Goal: Find contact information: Obtain details needed to contact an individual or organization

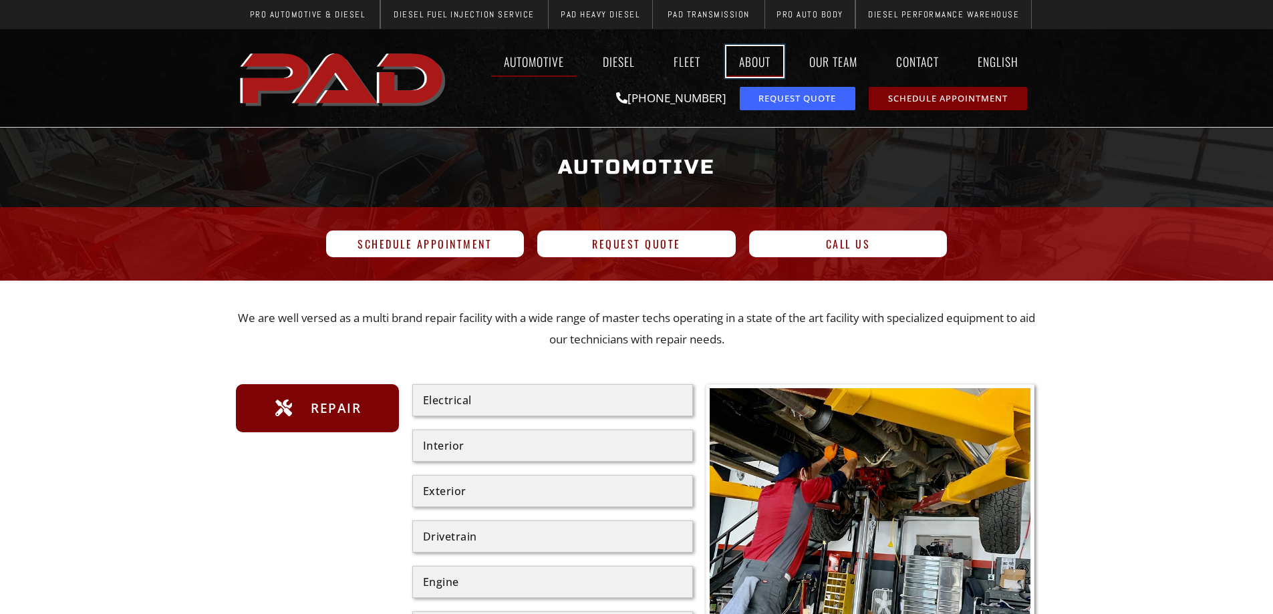
click at [737, 64] on link "About" at bounding box center [755, 61] width 57 height 31
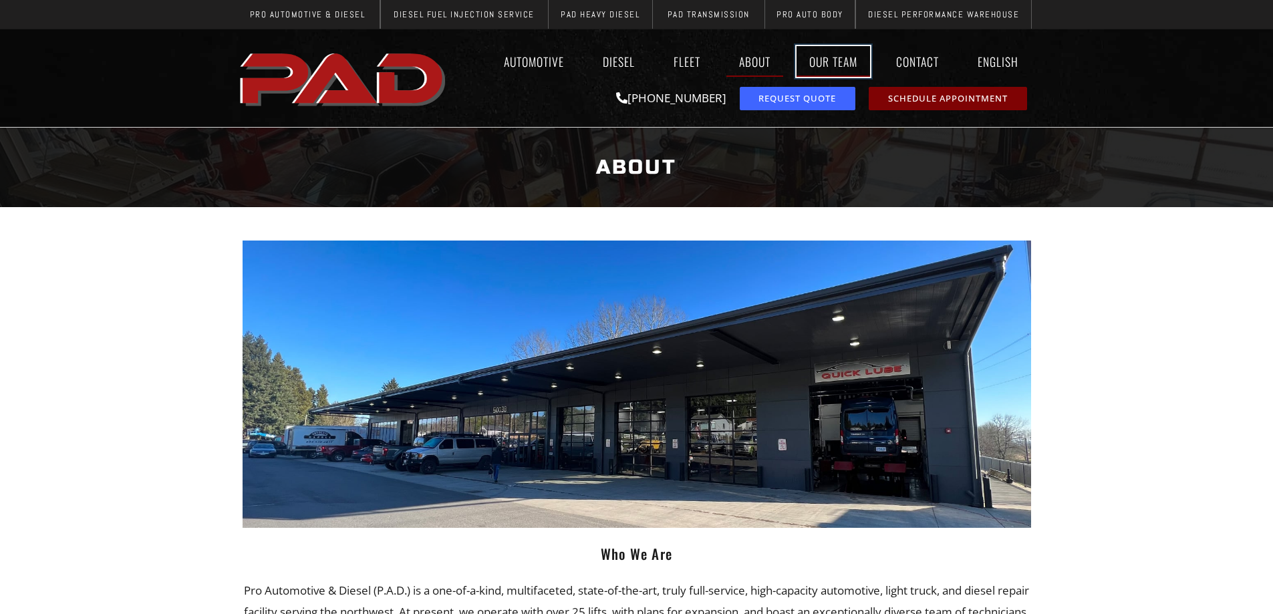
click at [836, 64] on link "Our Team" at bounding box center [834, 61] width 74 height 31
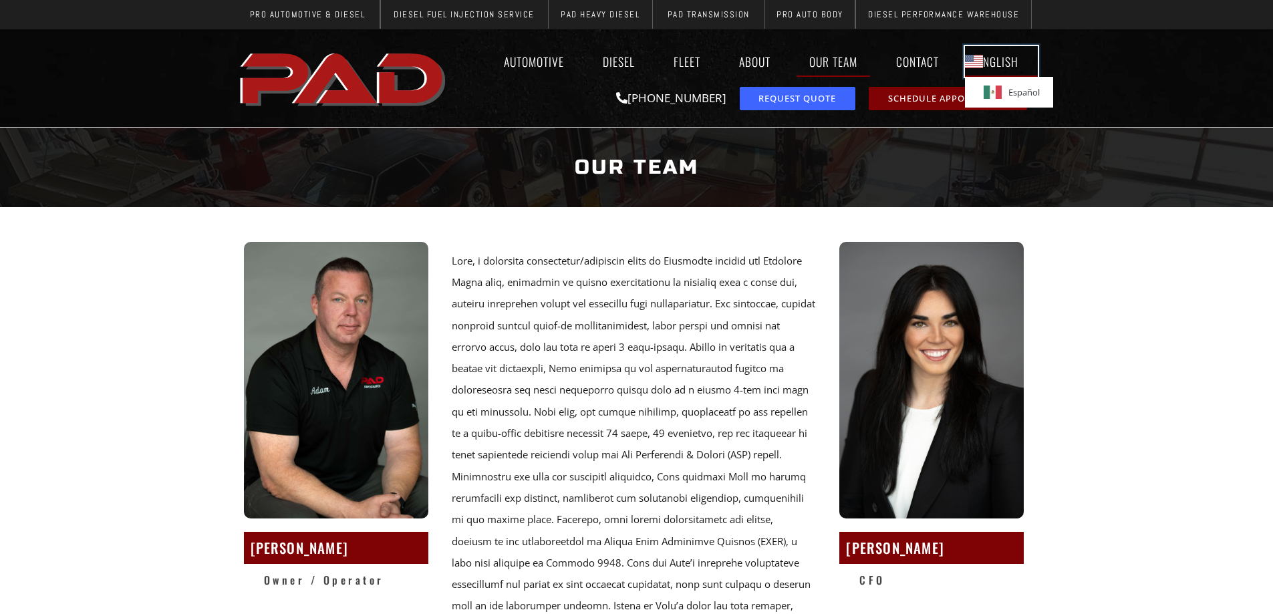
click at [987, 66] on link "English" at bounding box center [1001, 61] width 73 height 31
click at [906, 57] on link "Contact" at bounding box center [918, 61] width 68 height 31
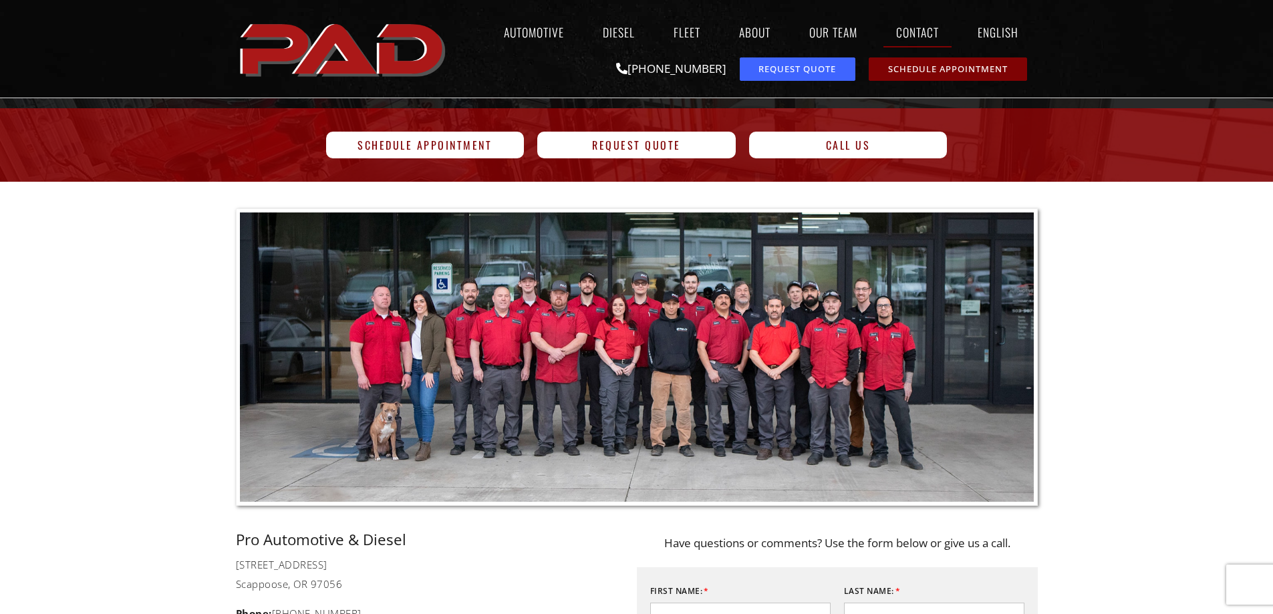
scroll to position [267, 0]
